Goal: Navigation & Orientation: Find specific page/section

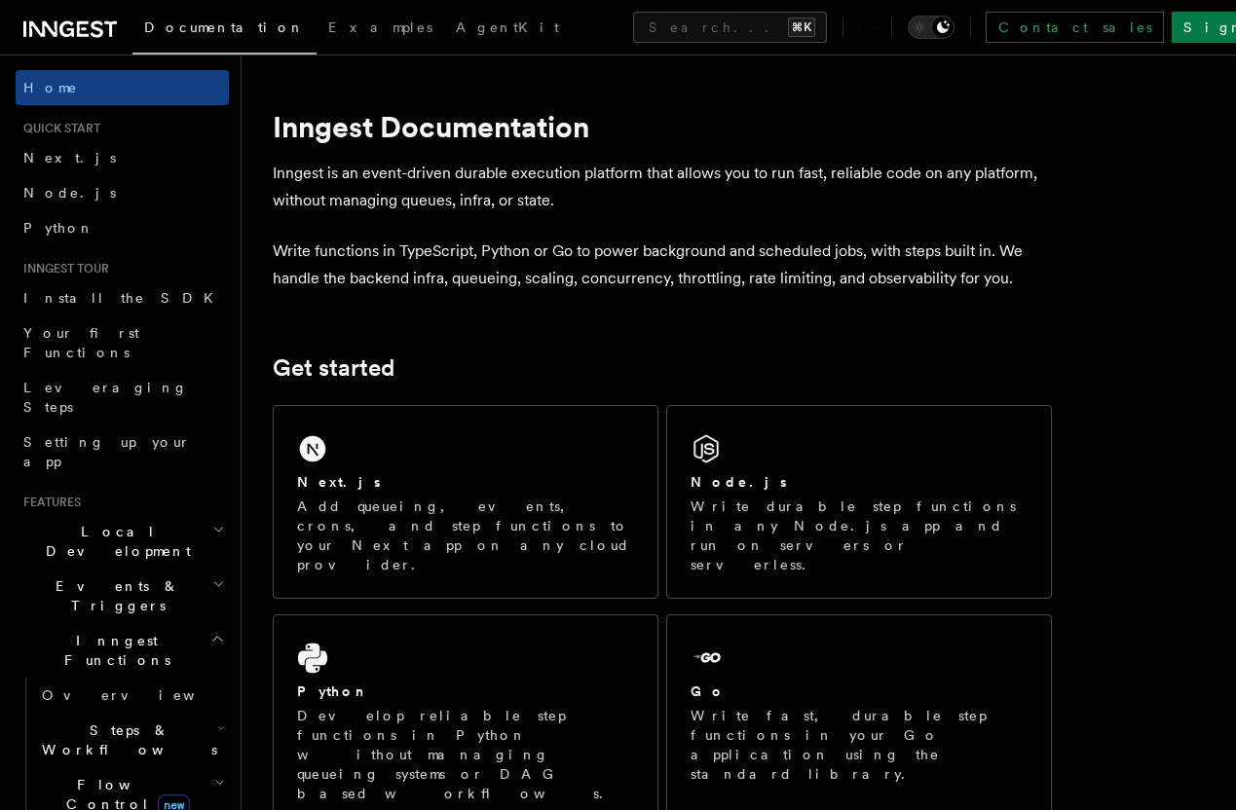
click at [69, 46] on div "Documentation Examples AgentKit Search... ⌘K Contact sales Sign Up" at bounding box center [618, 27] width 1236 height 55
click at [69, 31] on icon at bounding box center [69, 29] width 93 height 23
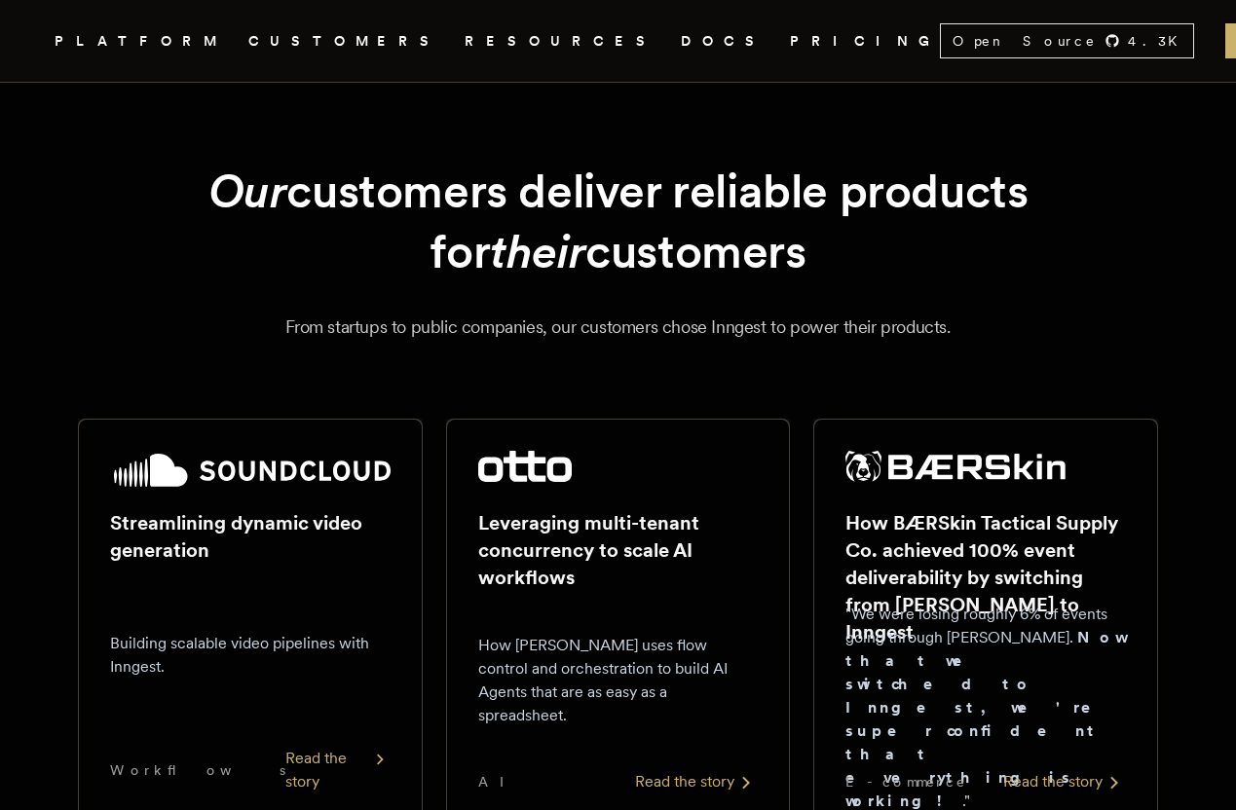
click at [359, 520] on h2 "Streamlining dynamic video generation" at bounding box center [250, 536] width 280 height 55
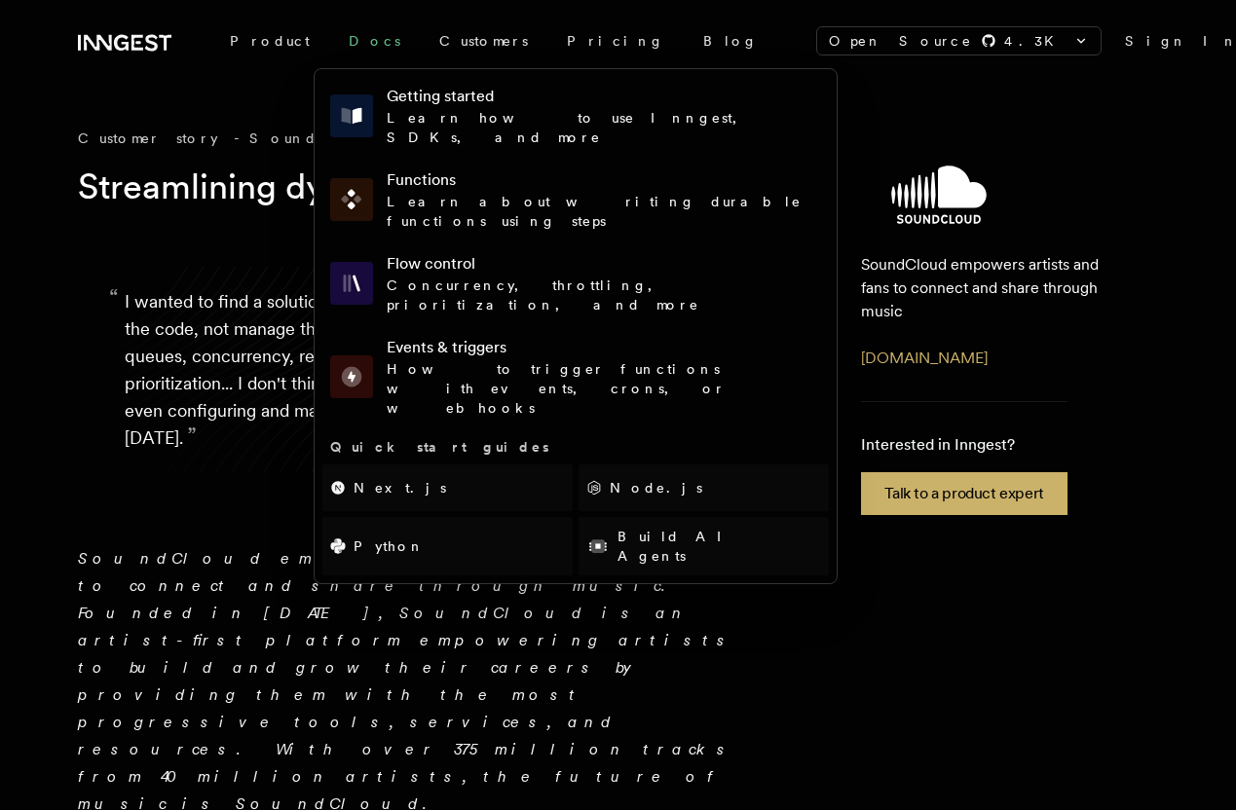
click at [338, 35] on link "Docs" at bounding box center [374, 40] width 91 height 35
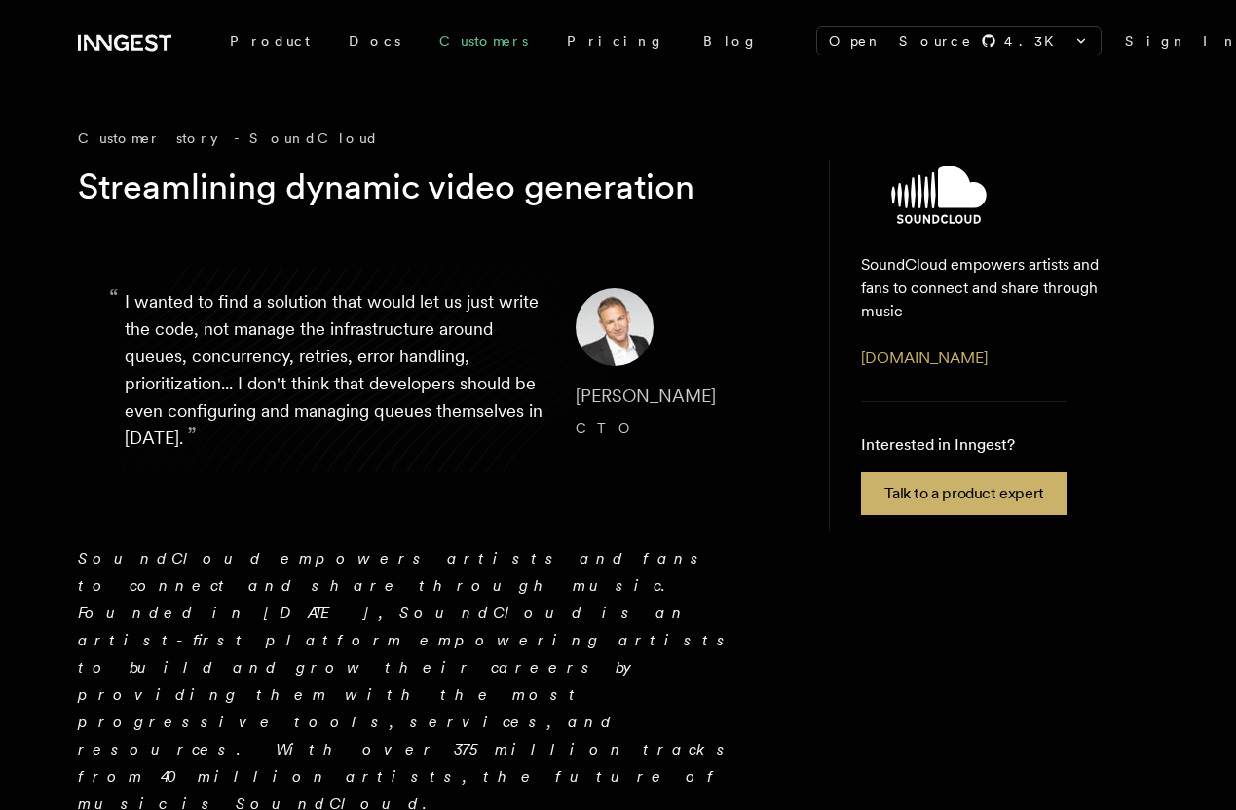
click at [438, 38] on link "Customers" at bounding box center [484, 40] width 128 height 35
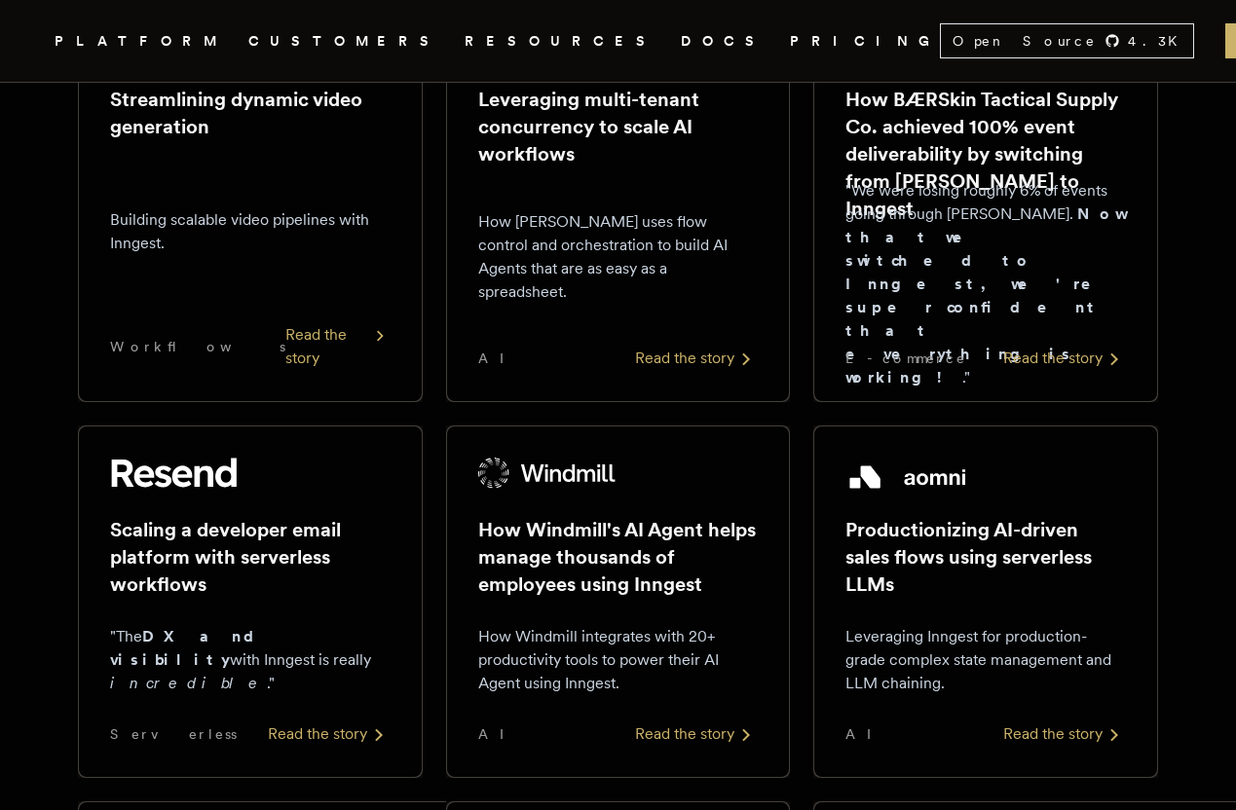
scroll to position [376, 0]
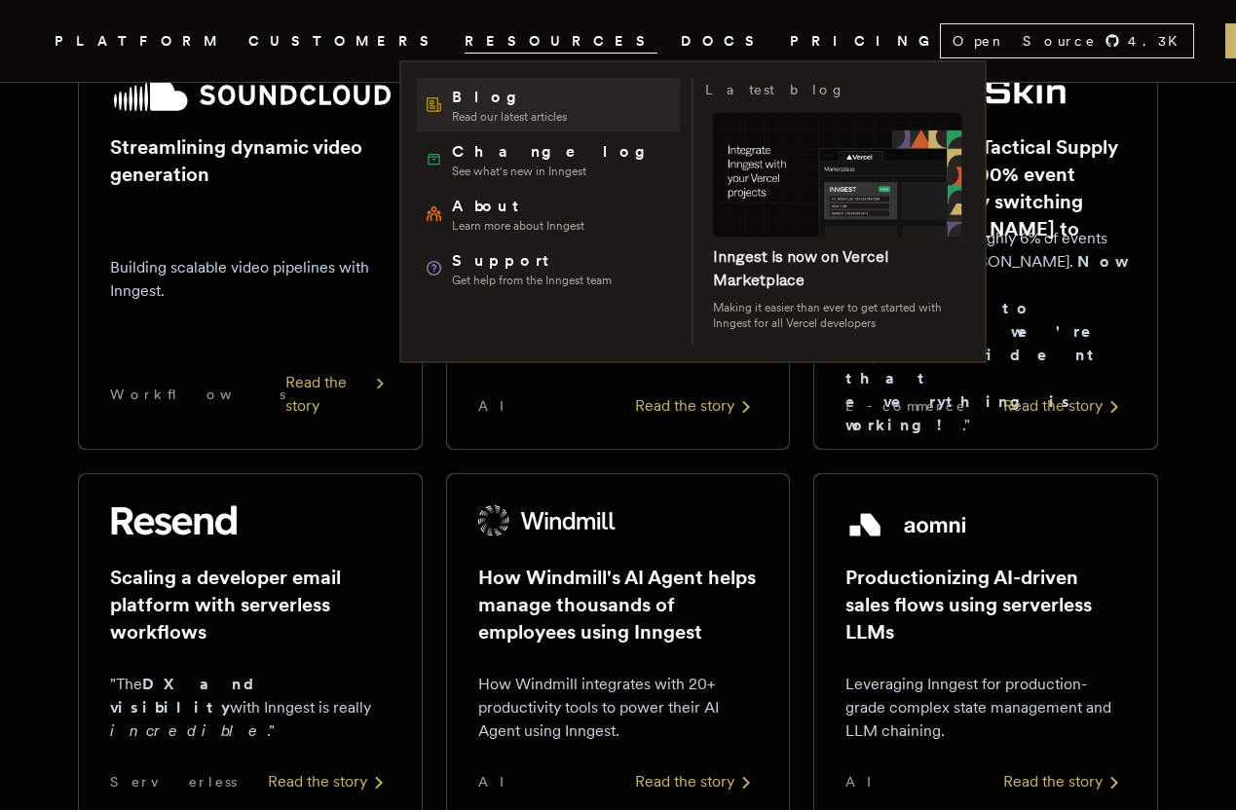
click at [491, 97] on span "Blog" at bounding box center [509, 97] width 115 height 23
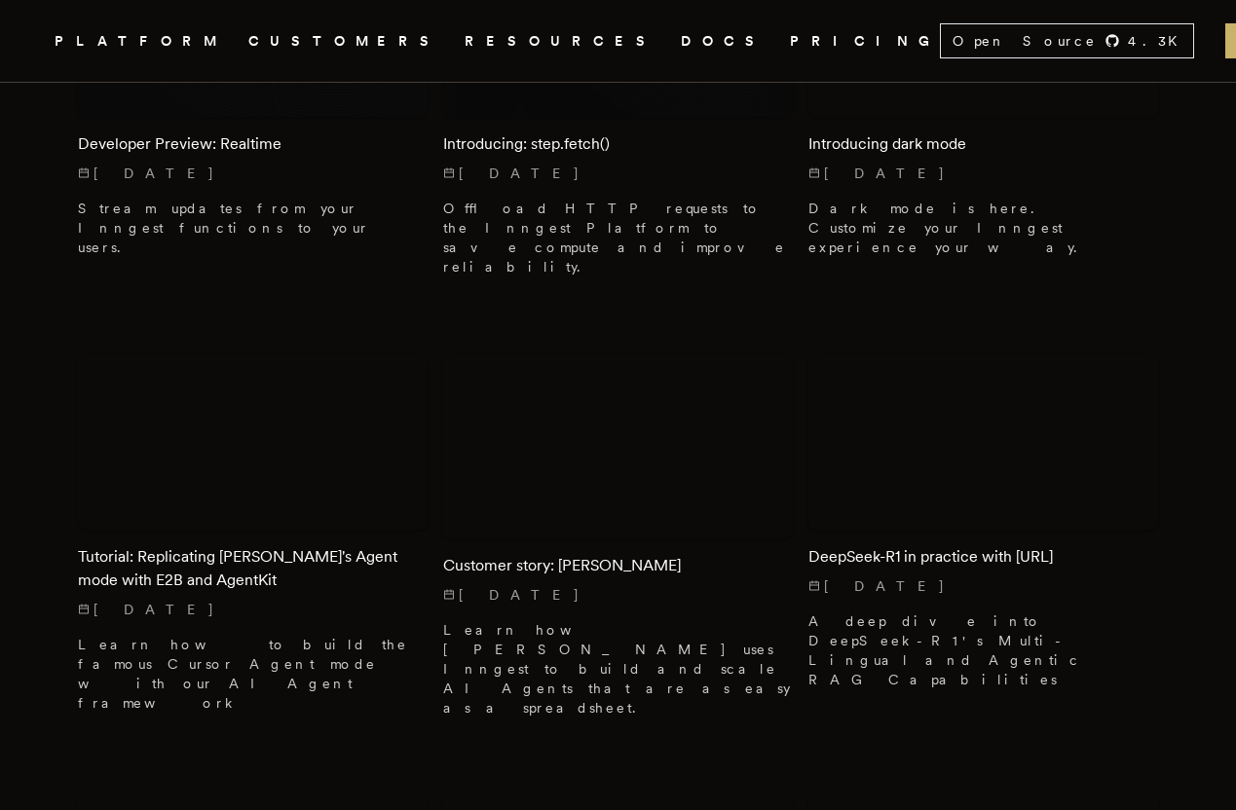
scroll to position [2150, 0]
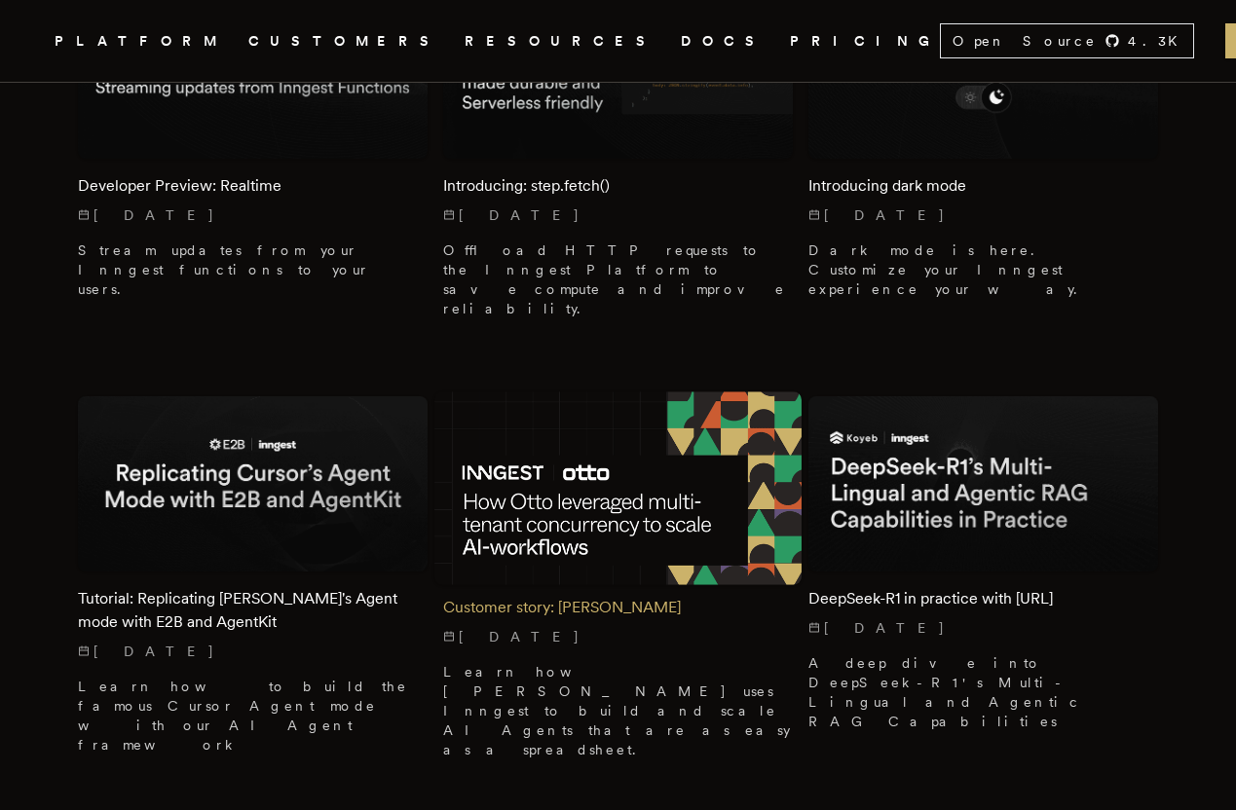
click at [646, 391] on img at bounding box center [617, 487] width 367 height 193
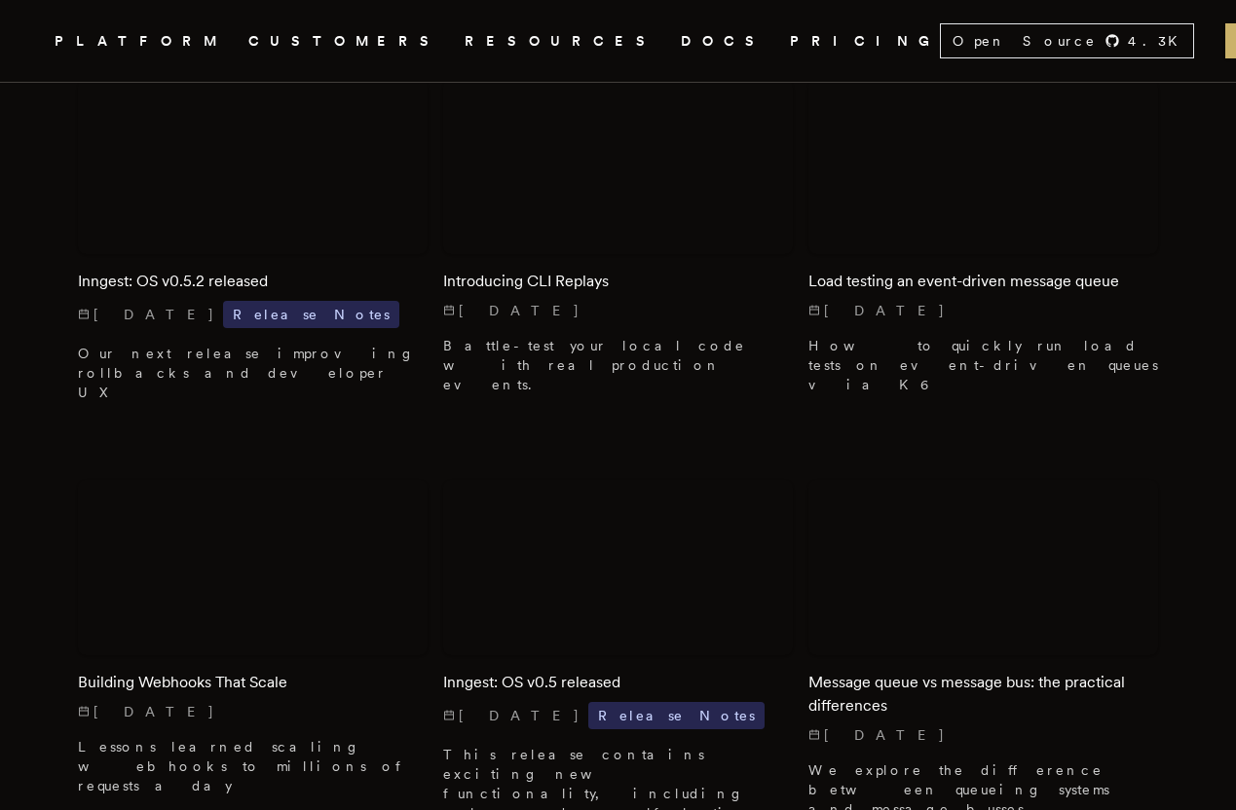
scroll to position [15519, 0]
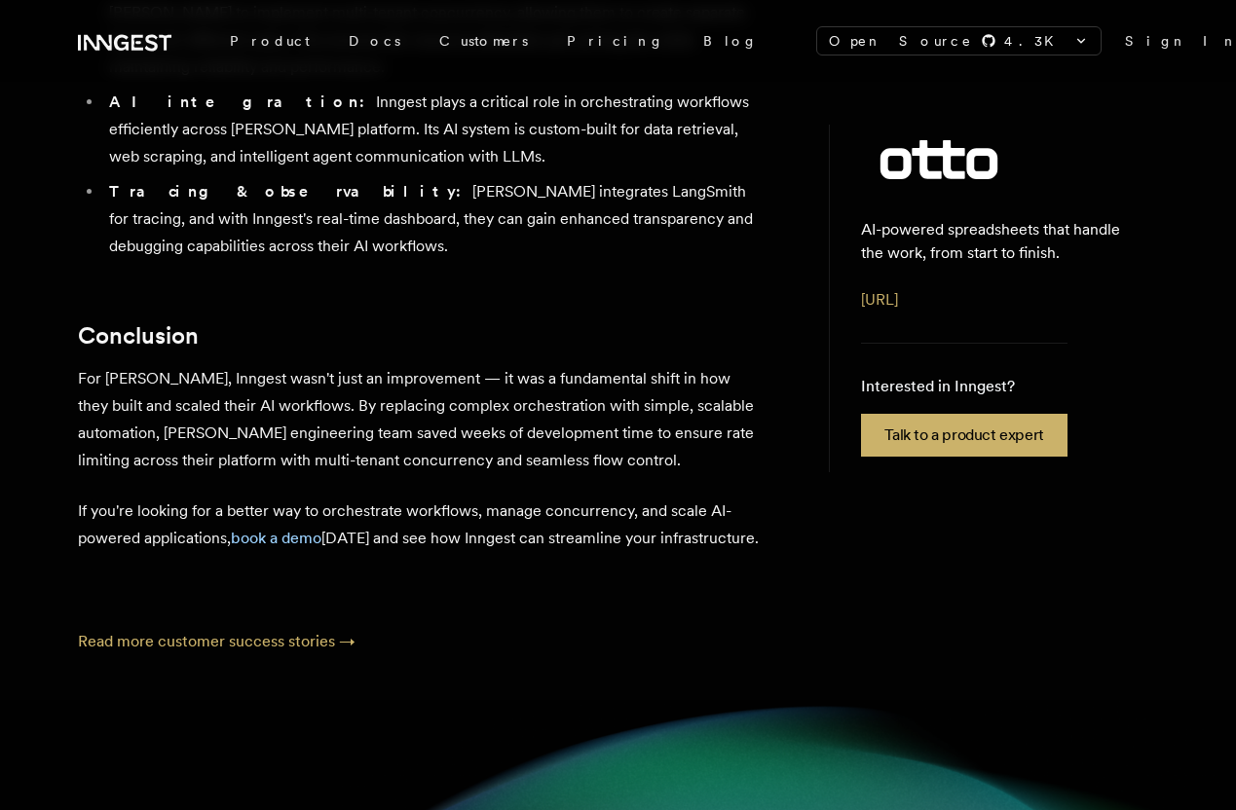
scroll to position [3030, 0]
